Goal: Manage account settings

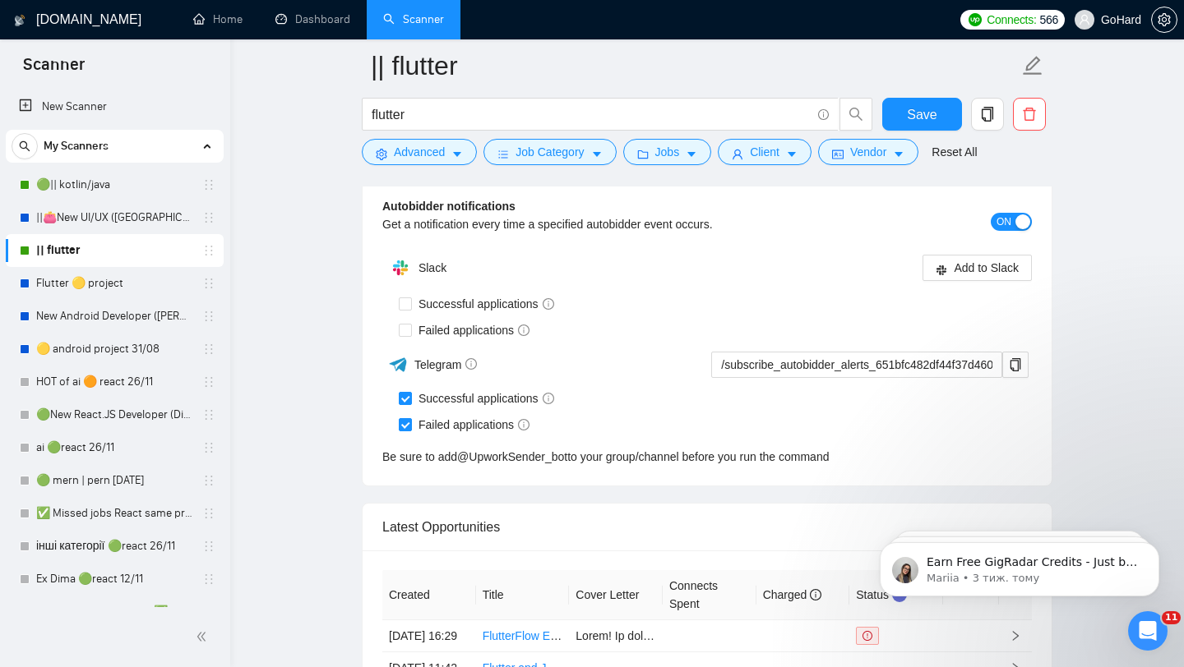
scroll to position [3411, 0]
click at [554, 396] on icon "info-circle" at bounding box center [548, 398] width 12 height 12
click at [410, 396] on input "Successful applications" at bounding box center [405, 397] width 12 height 12
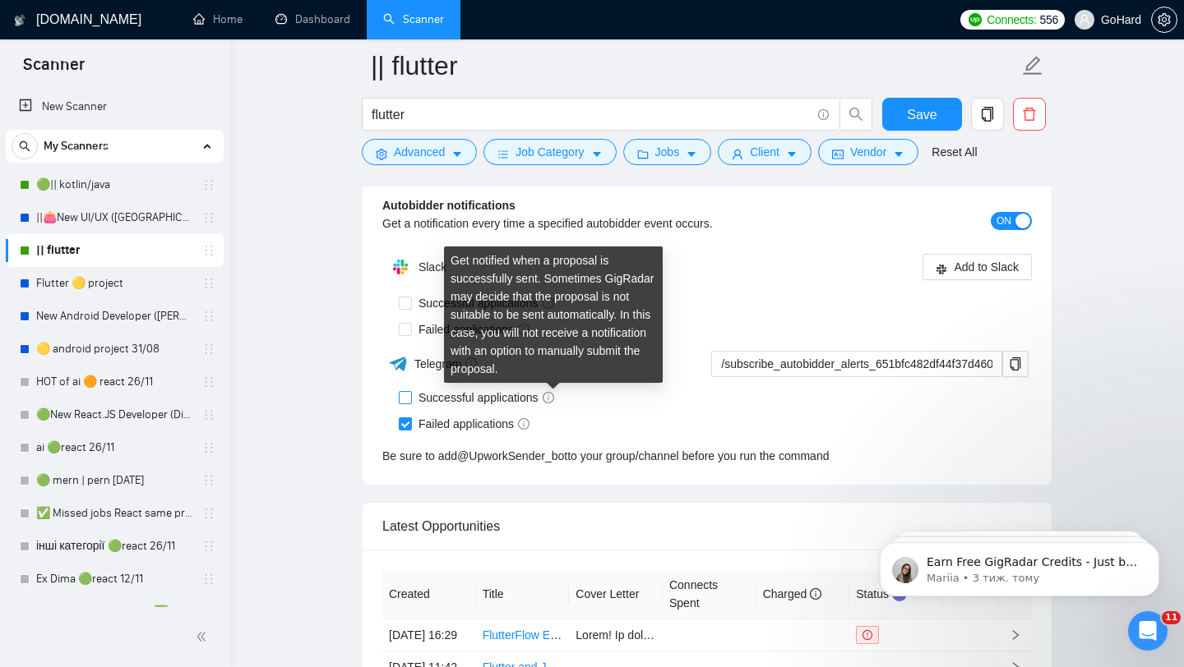
click at [554, 396] on icon "info-circle" at bounding box center [548, 398] width 12 height 12
click at [410, 396] on input "Successful applications" at bounding box center [405, 397] width 12 height 12
click at [554, 396] on icon "info-circle" at bounding box center [548, 398] width 12 height 12
click at [410, 396] on input "Successful applications" at bounding box center [405, 397] width 12 height 12
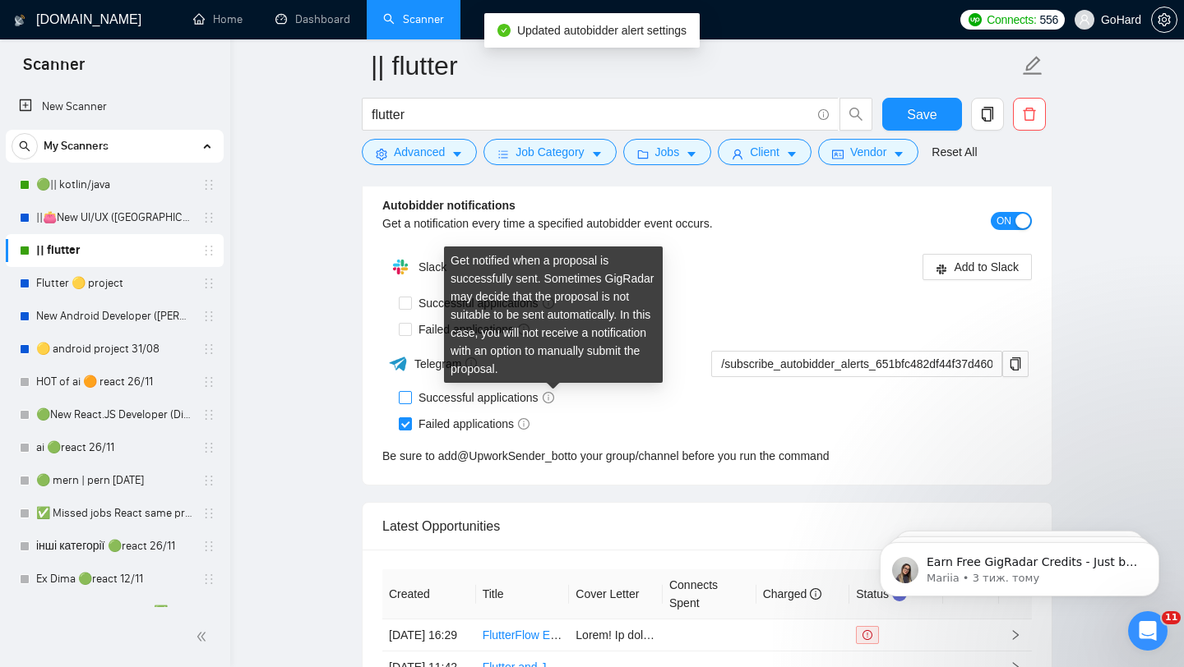
click at [554, 396] on icon "info-circle" at bounding box center [548, 398] width 12 height 12
click at [410, 396] on input "Successful applications" at bounding box center [405, 397] width 12 height 12
checkbox input "true"
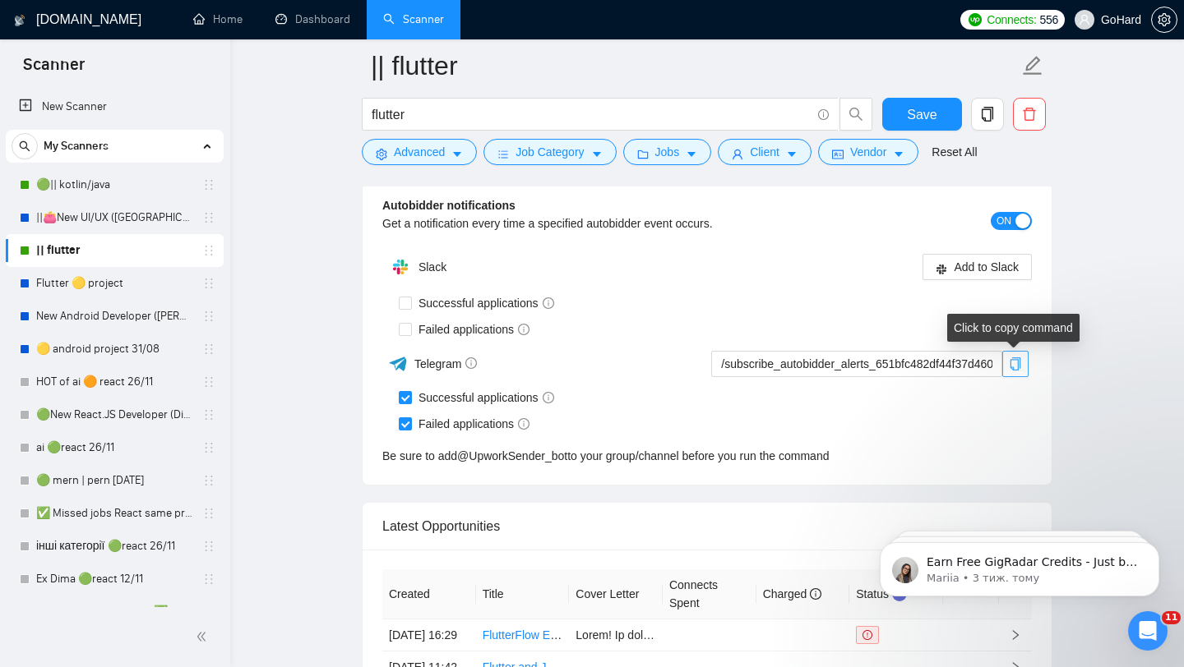
click at [1018, 366] on icon "copy" at bounding box center [1015, 364] width 11 height 13
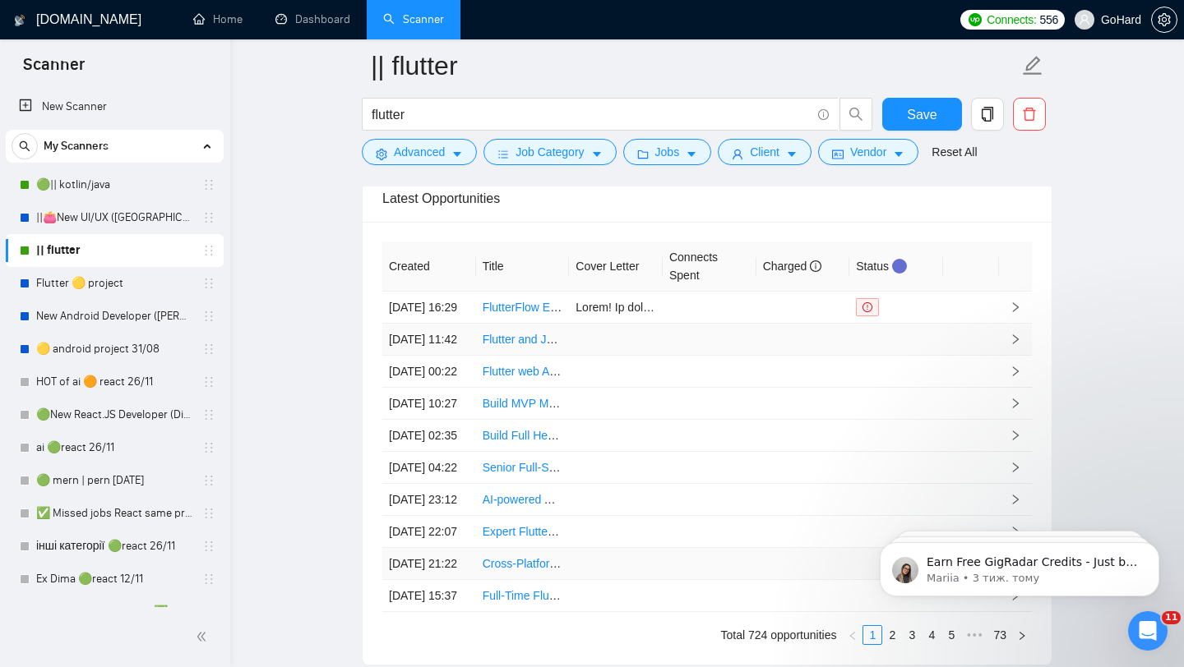
scroll to position [3731, 0]
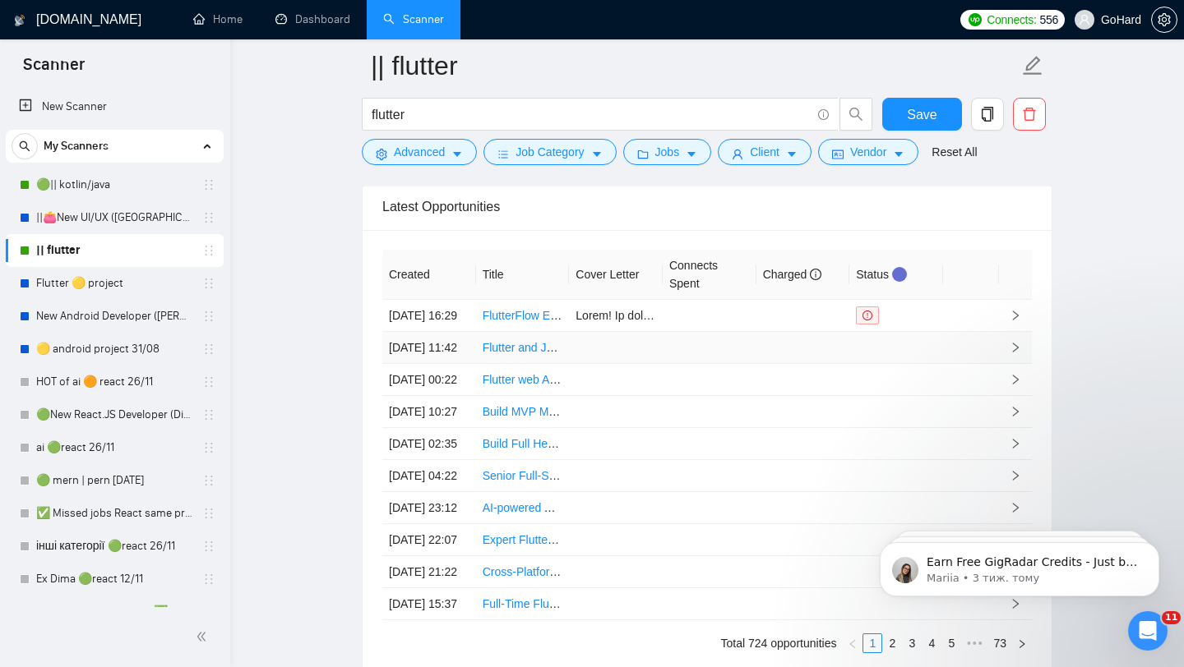
click at [1010, 353] on icon "right" at bounding box center [1015, 348] width 12 height 12
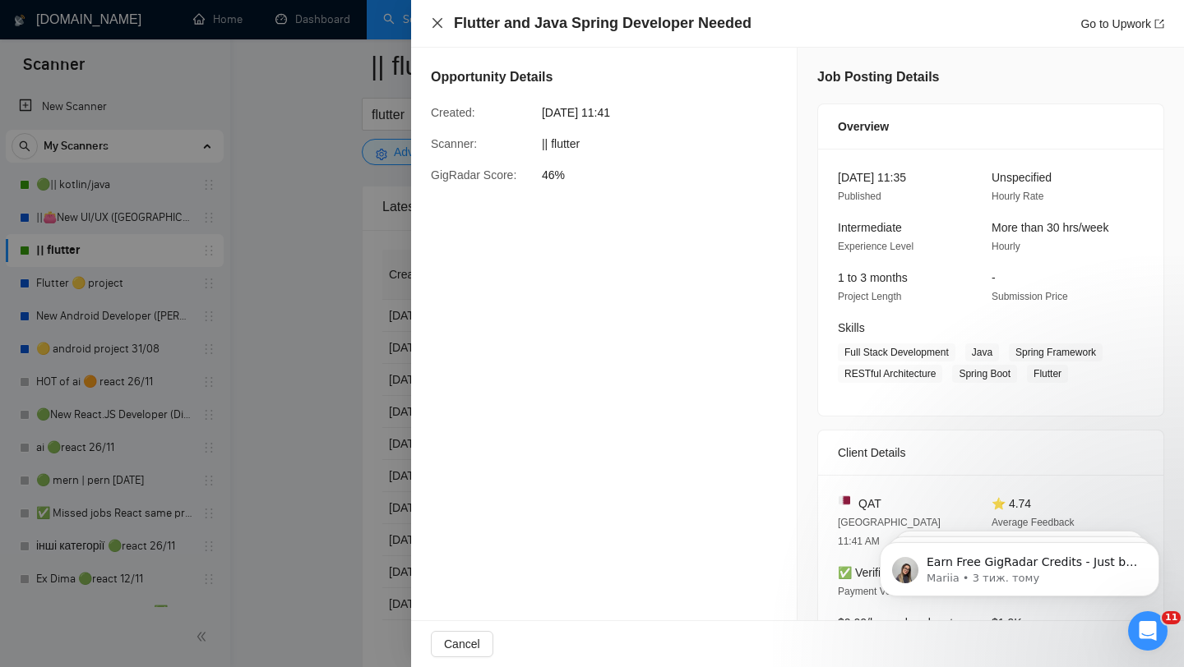
click at [435, 22] on icon "close" at bounding box center [437, 22] width 13 height 13
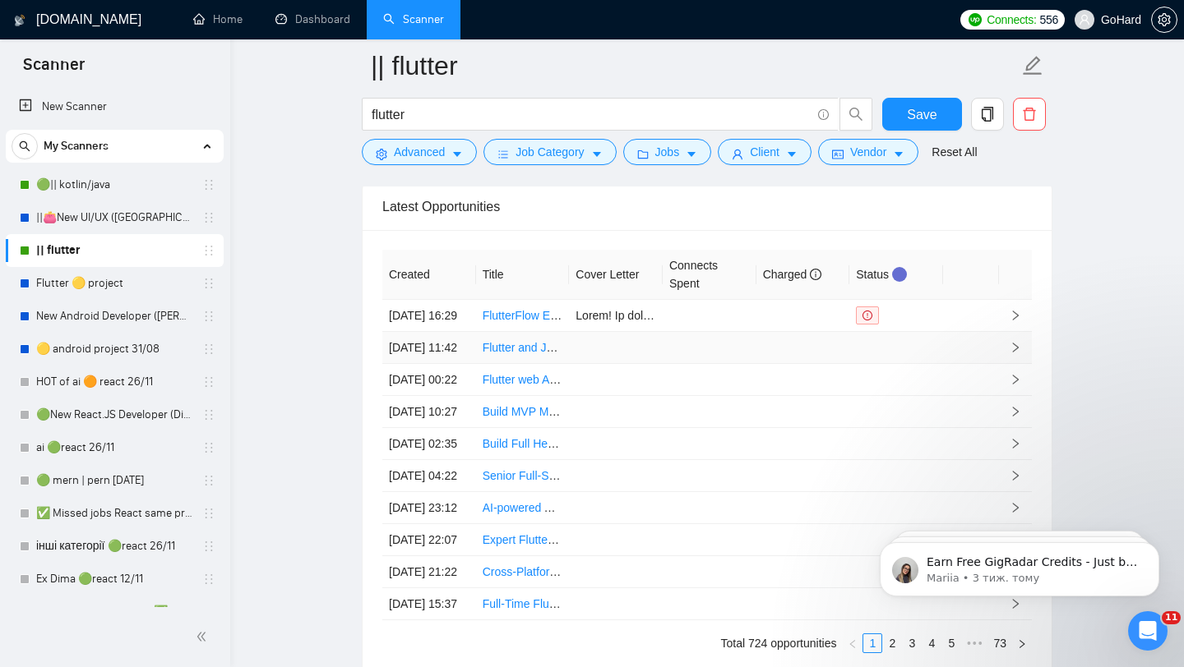
click at [852, 364] on td at bounding box center [896, 348] width 94 height 32
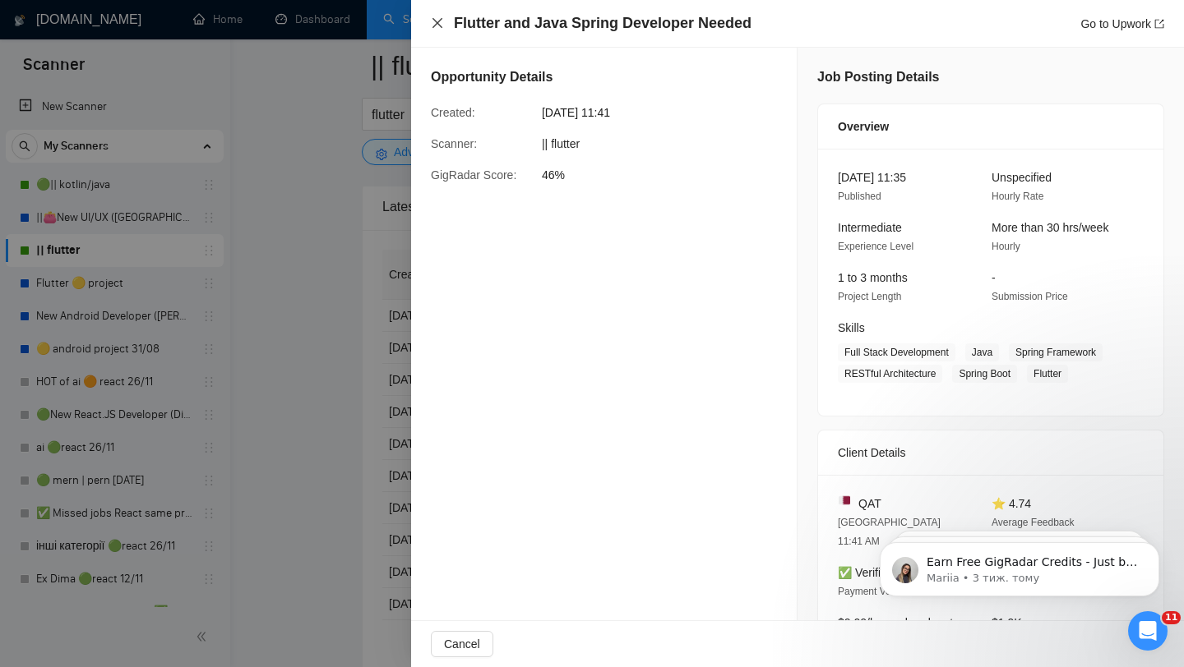
click at [435, 26] on icon "close" at bounding box center [437, 23] width 10 height 10
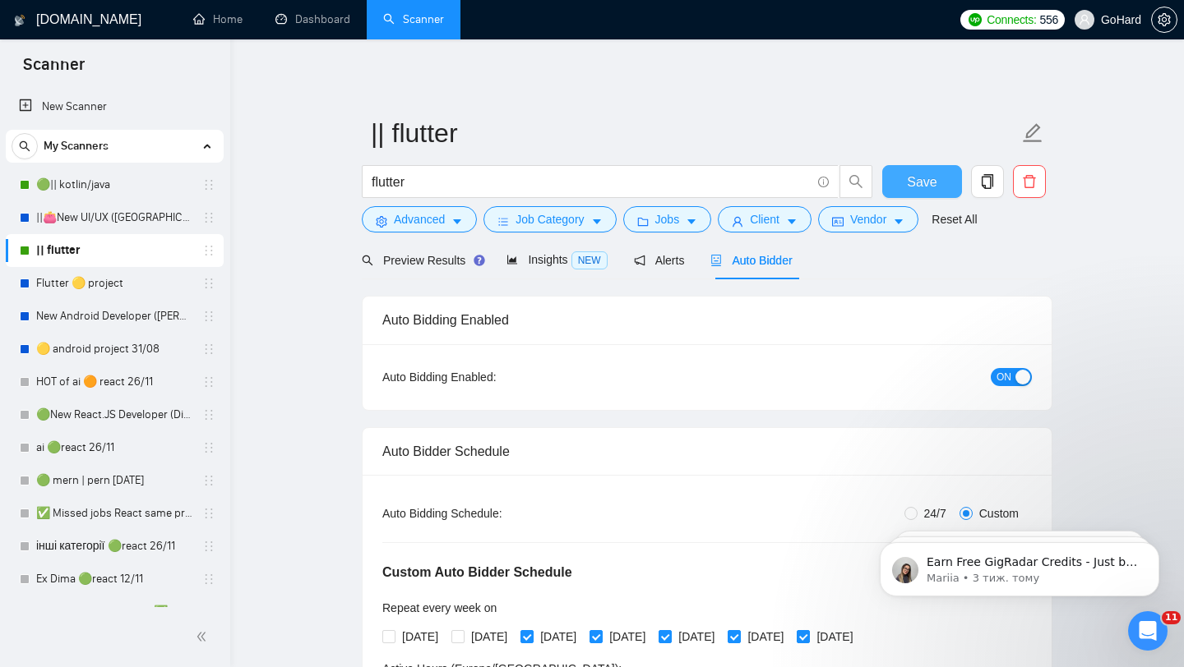
click at [924, 178] on span "Save" at bounding box center [922, 182] width 30 height 21
